Goal: Task Accomplishment & Management: Complete application form

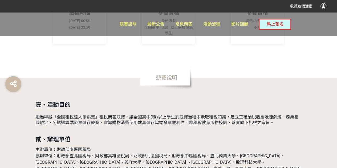
scroll to position [202, 0]
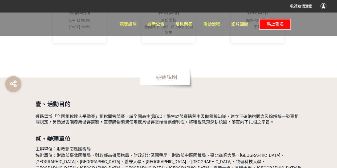
click at [268, 27] on button "馬上報名" at bounding box center [275, 24] width 32 height 11
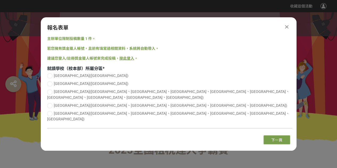
scroll to position [0, 0]
click at [51, 112] on div at bounding box center [49, 113] width 5 height 5
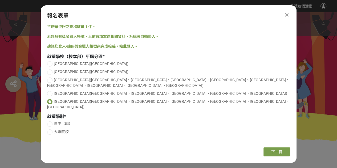
radio input "true"
click at [52, 129] on div at bounding box center [49, 131] width 5 height 5
radio input "true"
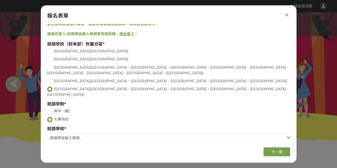
scroll to position [17, 0]
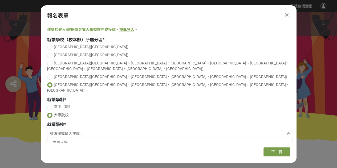
click at [95, 130] on input "Search for option" at bounding box center [166, 133] width 237 height 7
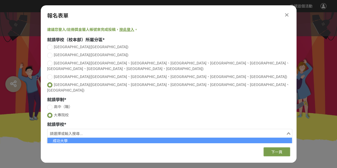
click at [76, 137] on li "成功大學" at bounding box center [169, 140] width 245 height 7
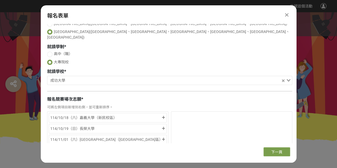
scroll to position [70, 0]
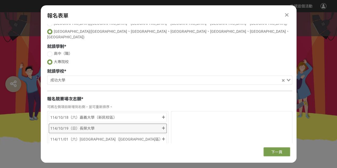
click at [160, 125] on div "114/10/19（日）長榮大學" at bounding box center [105, 128] width 111 height 6
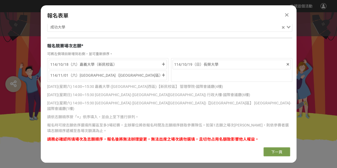
scroll to position [123, 0]
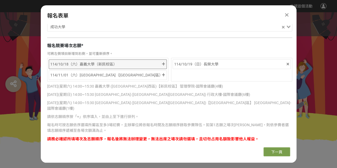
click at [151, 61] on div "114/10/18（六）嘉義大學（新民校區）" at bounding box center [105, 64] width 111 height 6
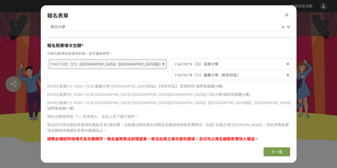
click at [134, 59] on div "114/11/01（六）[GEOGRAPHIC_DATA]（[GEOGRAPHIC_DATA]區）" at bounding box center [108, 64] width 118 height 10
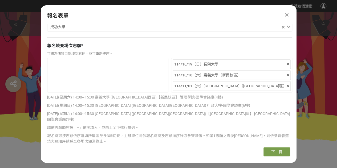
scroll to position [135, 0]
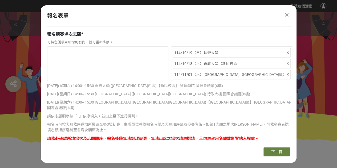
click at [273, 150] on span "下一頁" at bounding box center [276, 152] width 11 height 4
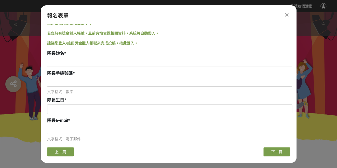
scroll to position [0, 0]
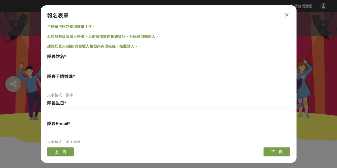
click at [69, 67] on input at bounding box center [169, 65] width 245 height 9
type input "[PERSON_NAME]"
click at [59, 84] on input at bounding box center [169, 85] width 245 height 9
type input "0909246788"
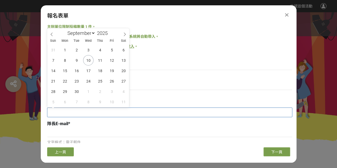
click at [60, 111] on input "text" at bounding box center [169, 112] width 245 height 9
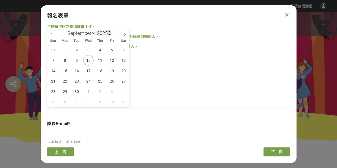
click at [111, 31] on span at bounding box center [110, 31] width 4 height 3
click at [111, 34] on span at bounding box center [110, 34] width 4 height 3
click at [110, 34] on span at bounding box center [110, 34] width 4 height 3
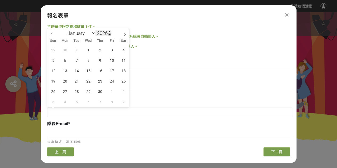
click at [110, 34] on span at bounding box center [110, 34] width 4 height 3
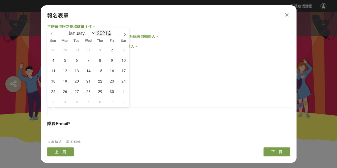
click at [110, 34] on span at bounding box center [110, 34] width 4 height 3
type input "2017"
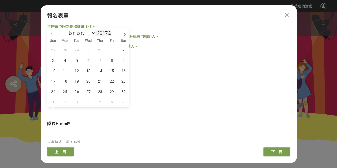
click at [106, 32] on input "2017" at bounding box center [103, 33] width 16 height 6
type input "2005"
drag, startPoint x: 71, startPoint y: 32, endPoint x: 69, endPoint y: 34, distance: 3.0
click at [71, 32] on select "January February March April May June July August September October November De…" at bounding box center [80, 33] width 31 height 7
select select "1"
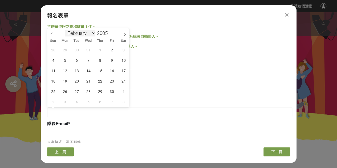
click at [65, 30] on select "January February March April May June July August September October November De…" at bounding box center [80, 33] width 31 height 7
click at [100, 81] on span "24" at bounding box center [100, 81] width 10 height 10
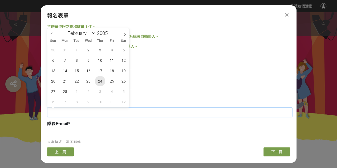
type input "[DATE]"
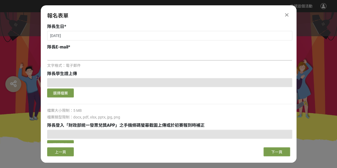
click at [65, 56] on input at bounding box center [169, 55] width 245 height 9
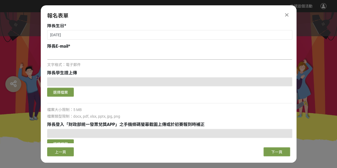
scroll to position [78, 0]
type input "y"
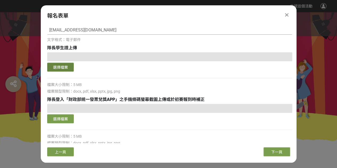
type input "[EMAIL_ADDRESS][DOMAIN_NAME]"
click at [62, 64] on button "選擇檔案" at bounding box center [60, 66] width 27 height 9
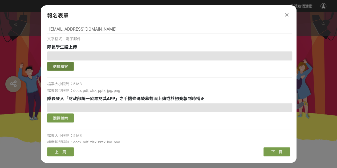
scroll to position [104, 0]
click at [63, 66] on button "選擇檔案" at bounding box center [60, 66] width 27 height 9
click at [71, 68] on button "選擇檔案" at bounding box center [60, 66] width 27 height 9
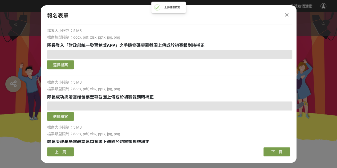
scroll to position [157, 0]
click at [81, 53] on div at bounding box center [169, 54] width 245 height 9
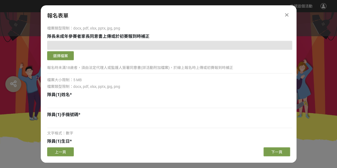
scroll to position [263, 0]
click at [68, 103] on input at bounding box center [169, 103] width 245 height 9
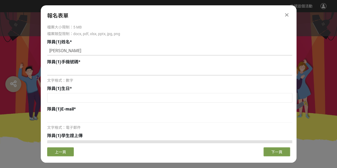
scroll to position [315, 0]
type input "[PERSON_NAME]"
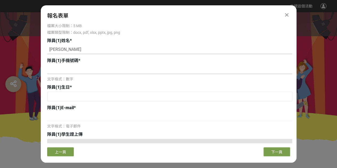
scroll to position [317, 0]
click at [67, 70] on input at bounding box center [169, 69] width 245 height 9
type input "阿"
paste input "0985325400"
type input "0985325400"
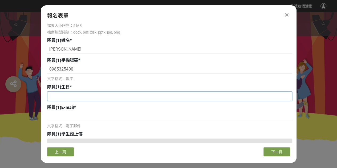
click at [58, 92] on input "text" at bounding box center [169, 96] width 245 height 9
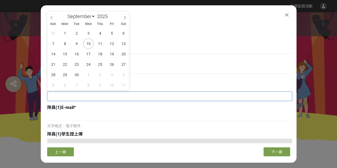
click at [79, 99] on input "text" at bounding box center [169, 96] width 245 height 9
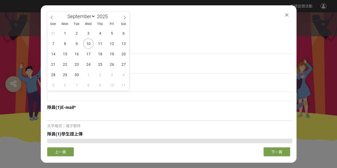
click at [76, 119] on input at bounding box center [169, 116] width 245 height 9
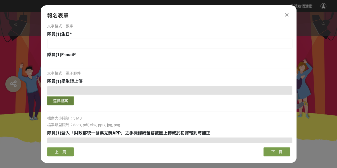
click at [62, 100] on button "選擇檔案" at bounding box center [60, 100] width 27 height 9
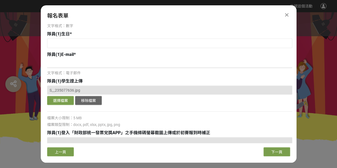
click at [76, 66] on input at bounding box center [169, 63] width 245 height 9
paste input "[EMAIL_ADDRESS][DOMAIN_NAME]"
click at [52, 63] on input "[EMAIL_ADDRESS][DOMAIN_NAME]" at bounding box center [169, 63] width 245 height 9
type input "[EMAIL_ADDRESS][DOMAIN_NAME]"
click at [142, 48] on div at bounding box center [169, 43] width 245 height 11
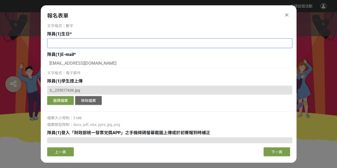
click at [138, 45] on input "text" at bounding box center [169, 43] width 245 height 9
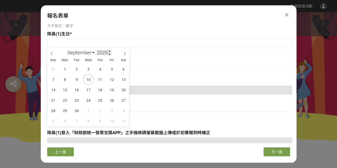
click at [102, 53] on input "2025" at bounding box center [103, 53] width 16 height 6
type input "2005"
click at [84, 54] on select "January February March April May June July August September October November De…" at bounding box center [80, 52] width 31 height 7
select select "2"
click at [65, 49] on select "January February March April May June July August September October November De…" at bounding box center [80, 52] width 31 height 7
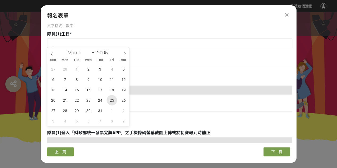
click at [112, 101] on span "25" at bounding box center [112, 100] width 10 height 10
type input "[DATE]"
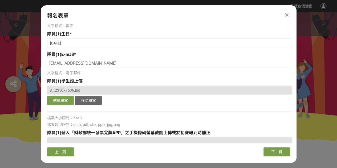
click at [172, 53] on div "隊員(1)E-mail *" at bounding box center [169, 54] width 245 height 6
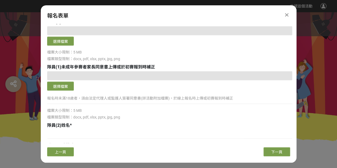
scroll to position [532, 0]
click at [67, 136] on input at bounding box center [169, 133] width 245 height 9
type input "j"
type input "[PERSON_NAME]"
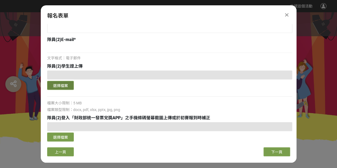
scroll to position [685, 0]
click at [63, 84] on button "選擇檔案" at bounding box center [60, 85] width 27 height 9
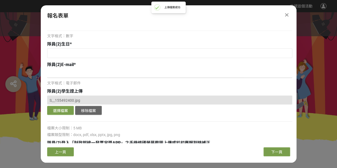
click at [61, 75] on input at bounding box center [169, 73] width 245 height 9
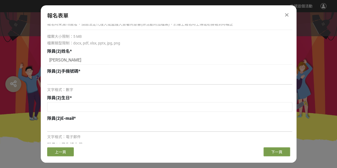
scroll to position [606, 0]
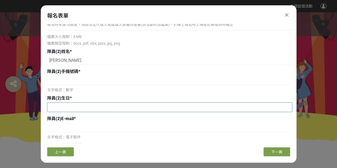
click at [64, 108] on input "text" at bounding box center [169, 107] width 245 height 9
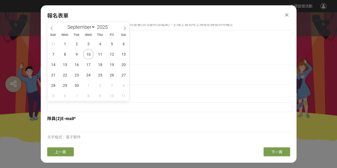
click at [164, 88] on div "文字格式：數字" at bounding box center [169, 90] width 245 height 6
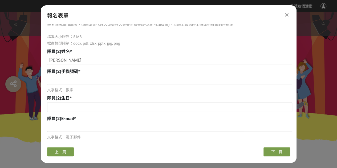
click at [66, 123] on input at bounding box center [169, 127] width 245 height 9
type input "次"
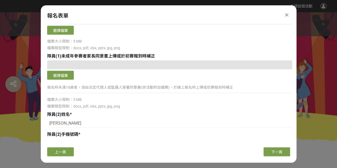
scroll to position [542, 0]
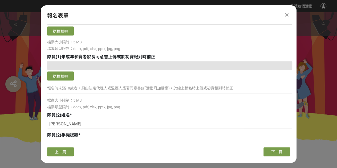
type input "[EMAIL_ADDRESS][DOMAIN_NAME]"
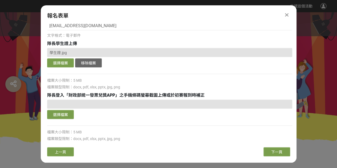
scroll to position [107, 0]
click at [152, 108] on div "選擇檔案" at bounding box center [169, 109] width 245 height 21
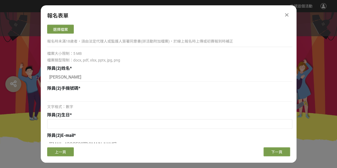
scroll to position [589, 0]
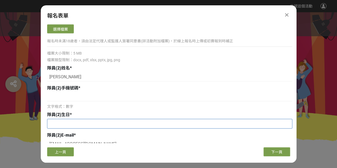
click at [75, 125] on input "text" at bounding box center [169, 123] width 245 height 9
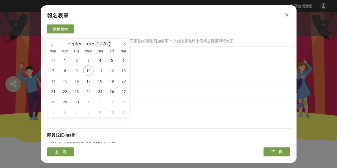
click at [101, 42] on input "2025" at bounding box center [103, 43] width 16 height 6
type input "2004"
click at [97, 91] on span "23" at bounding box center [100, 91] width 10 height 10
type input "[DATE]"
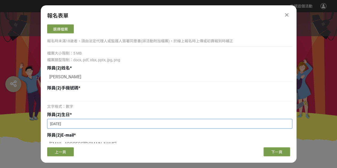
click at [93, 121] on input "[DATE]" at bounding box center [169, 123] width 245 height 9
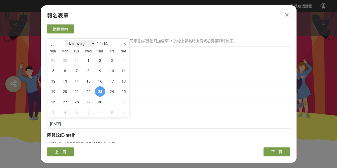
click at [93, 44] on select "January February March April May June July August September October November De…" at bounding box center [80, 43] width 31 height 7
select select "10"
click at [65, 40] on select "January February March April May June July August September October November De…" at bounding box center [80, 43] width 31 height 7
click at [76, 91] on span "23" at bounding box center [76, 91] width 10 height 10
type input "[DATE]"
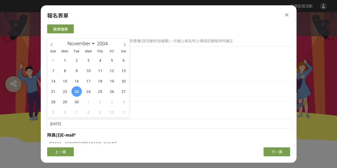
click at [196, 69] on div "隊員(2)姓名 *" at bounding box center [169, 68] width 245 height 6
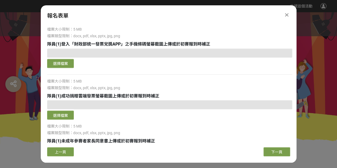
scroll to position [458, 0]
click at [115, 55] on div at bounding box center [169, 53] width 245 height 9
click at [111, 54] on div at bounding box center [169, 53] width 245 height 9
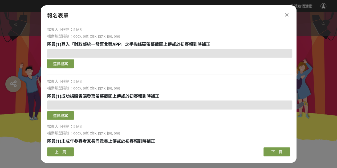
click at [111, 54] on div at bounding box center [169, 53] width 245 height 9
click at [68, 69] on div "選擇檔案 檔案大小限制：5 MB 檔案類型限制：docx, pdf, xlsx, pptx, jpg, png" at bounding box center [169, 70] width 245 height 42
click at [60, 65] on button "選擇檔案" at bounding box center [60, 63] width 27 height 9
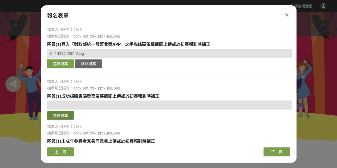
click at [69, 116] on button "選擇檔案" at bounding box center [60, 115] width 27 height 9
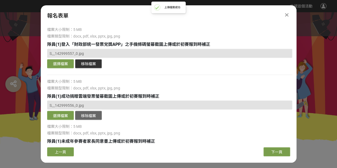
click at [89, 64] on button "移除檔案" at bounding box center [88, 63] width 27 height 9
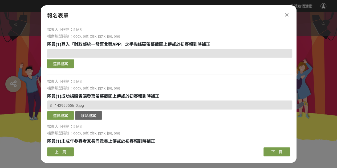
drag, startPoint x: 65, startPoint y: 68, endPoint x: 61, endPoint y: 68, distance: 3.5
click at [64, 68] on div "選擇檔案 檔案大小限制：5 MB 檔案類型限制：docx, pdf, xlsx, pptx, jpg, png" at bounding box center [169, 70] width 245 height 42
click at [61, 68] on div "選擇檔案" at bounding box center [169, 64] width 245 height 10
click at [61, 66] on button "選擇檔案" at bounding box center [60, 63] width 27 height 9
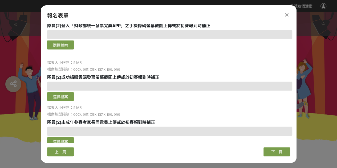
scroll to position [778, 0]
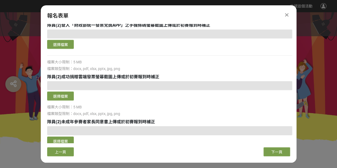
click at [134, 86] on div at bounding box center [169, 85] width 245 height 9
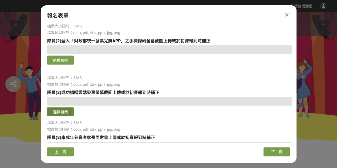
scroll to position [762, 0]
click at [67, 111] on button "選擇檔案" at bounding box center [60, 111] width 27 height 9
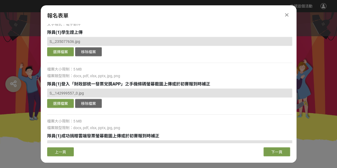
scroll to position [419, 0]
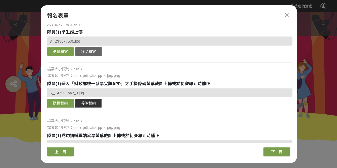
click at [93, 104] on button "移除檔案" at bounding box center [88, 103] width 27 height 9
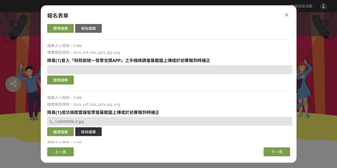
click at [96, 130] on button "移除檔案" at bounding box center [88, 131] width 27 height 9
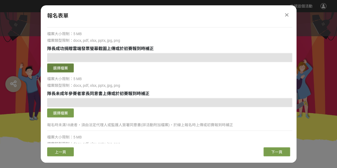
scroll to position [205, 0]
click at [70, 66] on button "選擇檔案" at bounding box center [60, 67] width 27 height 9
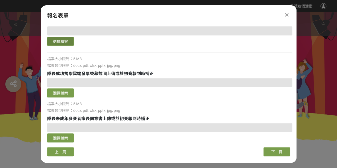
click at [65, 39] on button "選擇檔案" at bounding box center [60, 41] width 27 height 9
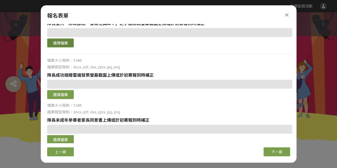
scroll to position [178, 0]
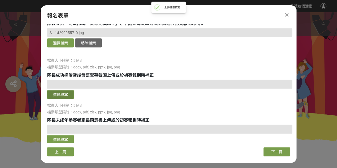
click at [68, 98] on button "選擇檔案" at bounding box center [60, 94] width 27 height 9
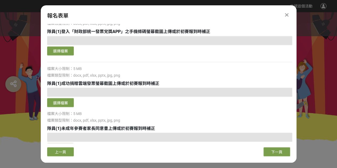
scroll to position [471, 0]
click at [65, 101] on button "選擇檔案" at bounding box center [60, 102] width 27 height 9
click at [56, 45] on div "選擇檔案" at bounding box center [169, 46] width 245 height 21
click at [58, 47] on button "選擇檔案" at bounding box center [60, 50] width 27 height 9
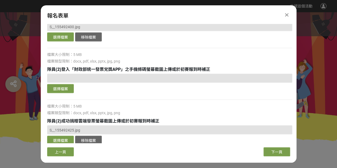
scroll to position [734, 0]
click at [66, 89] on button "選擇檔案" at bounding box center [60, 88] width 27 height 9
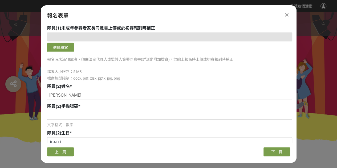
scroll to position [571, 0]
click at [125, 119] on input at bounding box center [169, 115] width 245 height 9
paste input "0966699509"
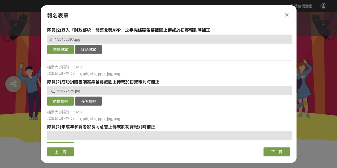
scroll to position [808, 0]
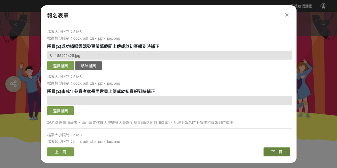
type input "0966699509"
click at [270, 154] on button "下一頁" at bounding box center [276, 151] width 27 height 9
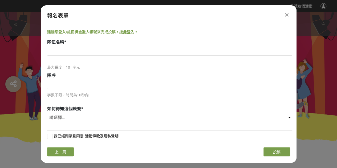
scroll to position [14, 0]
click at [77, 52] on input at bounding box center [169, 51] width 245 height 9
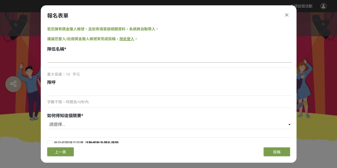
scroll to position [0, 0]
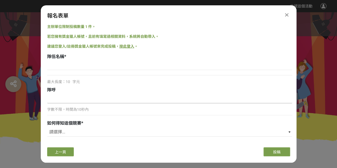
click at [71, 101] on input at bounding box center [169, 98] width 245 height 9
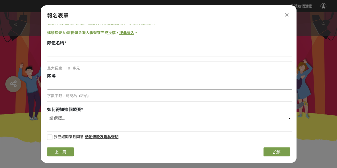
scroll to position [14, 0]
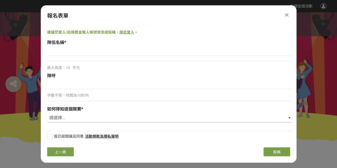
click at [90, 120] on select "請選擇... 國稅局推薦 校園講座 / 老師系上推薦 Facebook / Instagram 獎金獵人網站 活動海報 其他" at bounding box center [169, 117] width 245 height 9
click at [289, 117] on select "請選擇... 國稅局推薦 校園講座 / 老師系上推薦 Facebook / Instagram 獎金獵人網站 活動海報 其他" at bounding box center [169, 117] width 245 height 9
click at [47, 113] on select "請選擇... 國稅局推薦 校園講座 / 老師系上推薦 Facebook / Instagram 獎金獵人網站 活動海報 其他" at bounding box center [169, 117] width 245 height 9
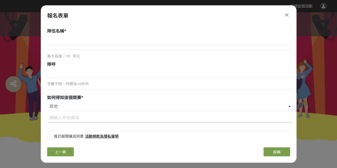
click at [84, 119] on input at bounding box center [169, 117] width 245 height 9
click at [289, 106] on select "請選擇... 國稅局推薦 校園講座 / 老師系上推薦 Facebook / Instagram 獎金獵人網站 活動海報 其他" at bounding box center [169, 106] width 245 height 9
select select "活動海報"
click at [47, 111] on select "請選擇... 國稅局推薦 校園講座 / 老師系上推薦 Facebook / Instagram 獎金獵人網站 活動海報 其他" at bounding box center [169, 106] width 245 height 9
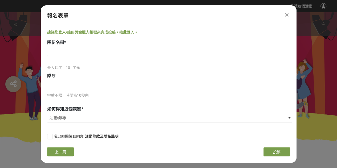
click at [53, 135] on label "我已經閱讀且同意" at bounding box center [65, 137] width 36 height 6
click at [51, 135] on input "我已經閱讀且同意" at bounding box center [48, 136] width 3 height 3
checkbox input "false"
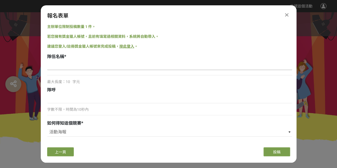
click at [54, 64] on input at bounding box center [169, 65] width 245 height 9
type input "財管炸彈客"
click at [56, 97] on input at bounding box center [169, 98] width 245 height 9
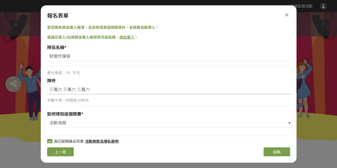
scroll to position [14, 0]
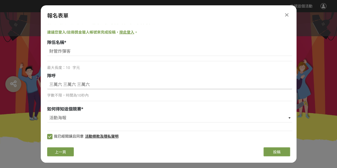
type input "三萬六 三萬六 三萬六"
click at [282, 148] on button "投稿" at bounding box center [276, 151] width 27 height 9
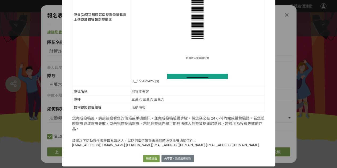
scroll to position [1365, 0]
click at [185, 160] on button "先不要，我想繼續修改" at bounding box center [177, 158] width 32 height 7
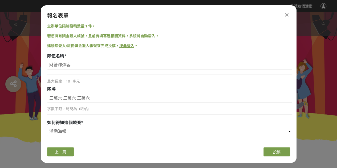
scroll to position [0, 0]
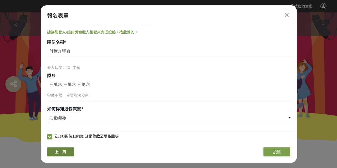
click at [53, 154] on button "上一頁" at bounding box center [60, 151] width 27 height 9
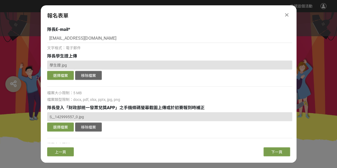
scroll to position [94, 0]
click at [64, 75] on button "選擇檔案" at bounding box center [60, 75] width 27 height 9
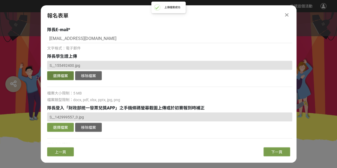
click at [65, 74] on button "選擇檔案" at bounding box center [60, 75] width 27 height 9
click at [278, 151] on span "下一頁" at bounding box center [276, 152] width 11 height 4
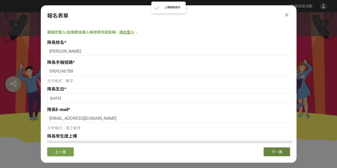
select select "活動海報"
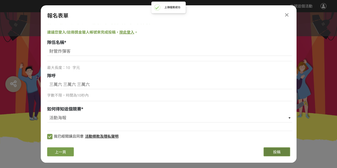
click at [279, 148] on button "投稿" at bounding box center [276, 151] width 27 height 9
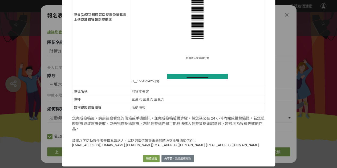
scroll to position [1365, 0]
click at [151, 157] on button "確認送出" at bounding box center [151, 158] width 17 height 7
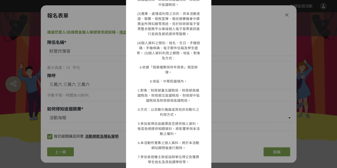
scroll to position [418, 0]
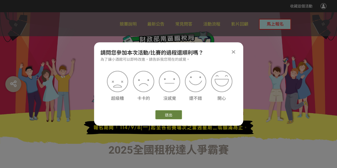
click at [168, 116] on button "送出" at bounding box center [168, 114] width 27 height 9
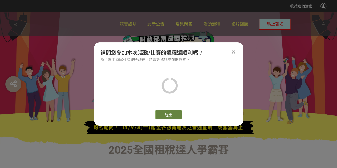
click at [170, 115] on button "送出" at bounding box center [168, 114] width 27 height 9
click at [238, 50] on div "請問您參加本次活動/比賽的過程還順利嗎？ 為了讓小酒館可以即時改進，請告訴我您現在的感覺。" at bounding box center [168, 56] width 149 height 14
click at [234, 51] on icon at bounding box center [233, 51] width 3 height 5
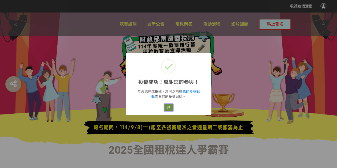
click at [165, 107] on button "好" at bounding box center [168, 107] width 9 height 7
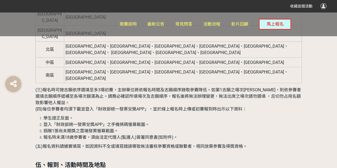
scroll to position [489, 0]
